Goal: Task Accomplishment & Management: Use online tool/utility

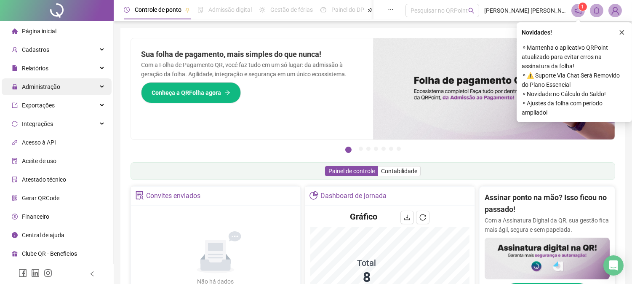
click at [61, 84] on div "Administração" at bounding box center [57, 86] width 110 height 17
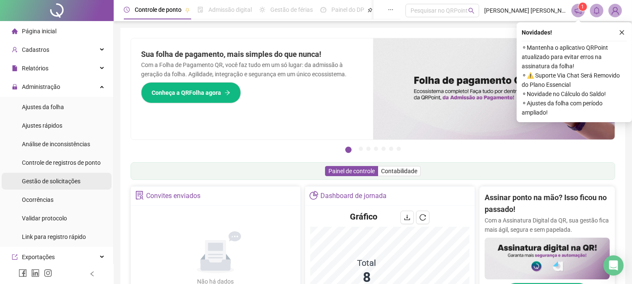
click at [45, 178] on span "Gestão de solicitações" at bounding box center [51, 181] width 59 height 7
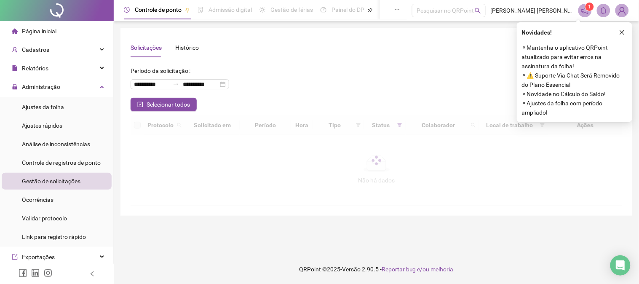
click at [622, 27] on div "Novidades ! ⚬ Mantenha o aplicativo QRPoint atualizado para evitar erros na ass…" at bounding box center [574, 72] width 115 height 100
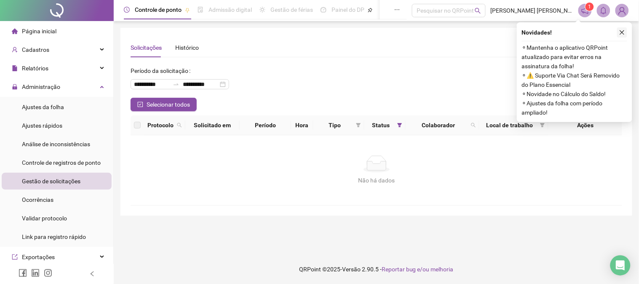
click at [617, 32] on button "button" at bounding box center [622, 32] width 10 height 10
